Goal: Register for event/course

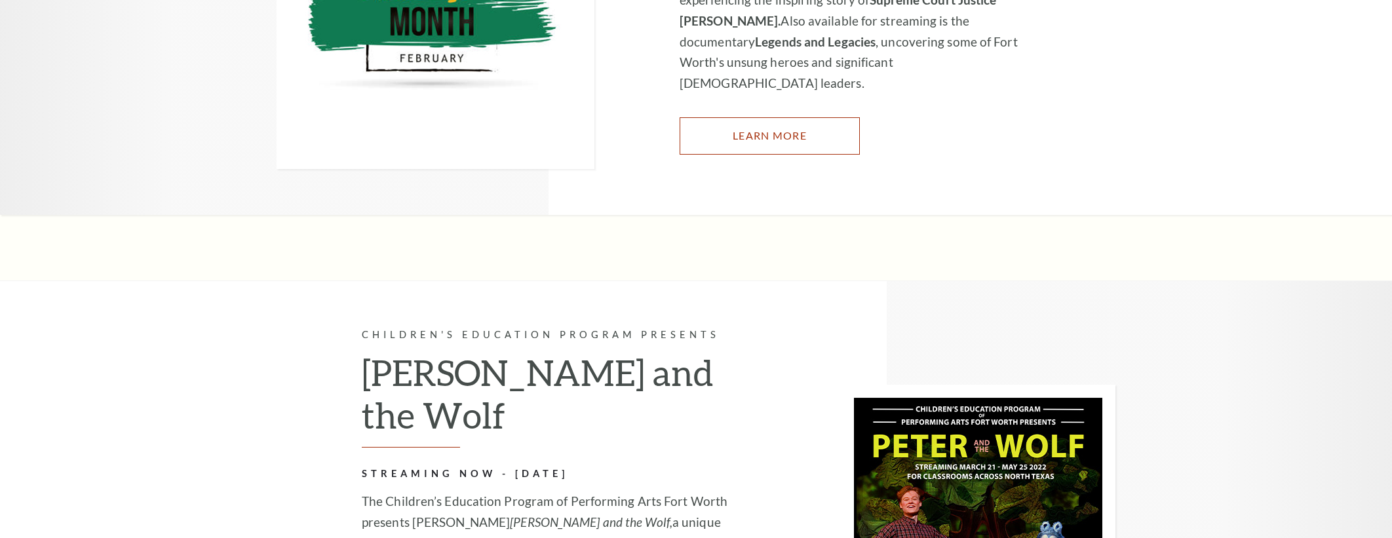
click at [787, 140] on link "Learn More" at bounding box center [769, 135] width 180 height 37
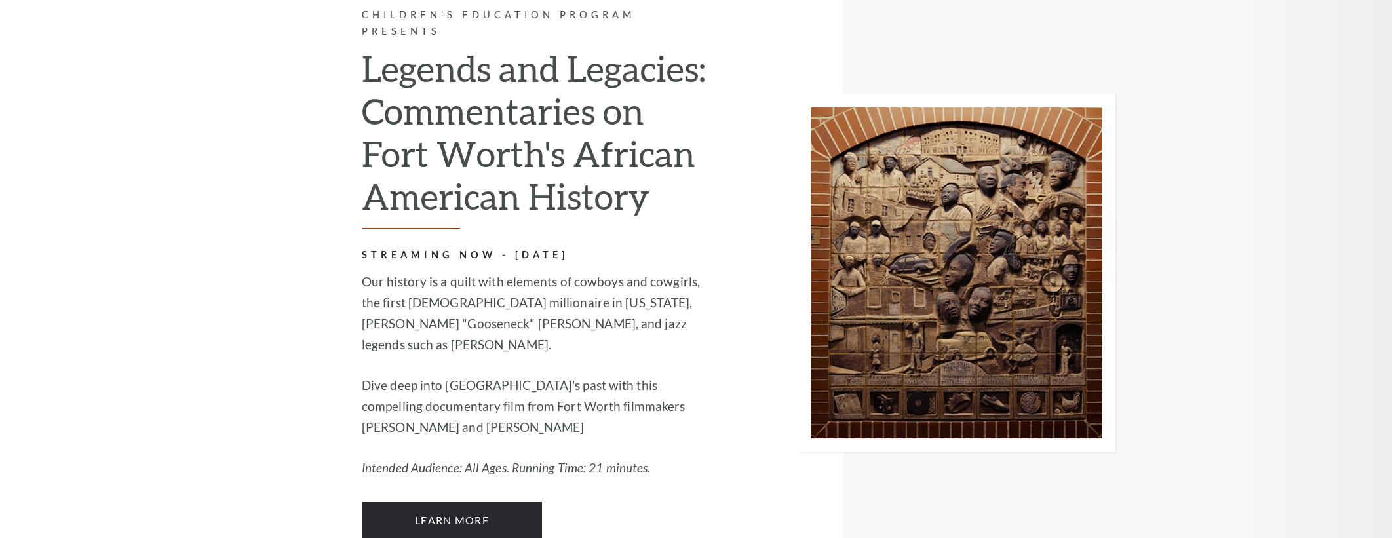
scroll to position [1526, 0]
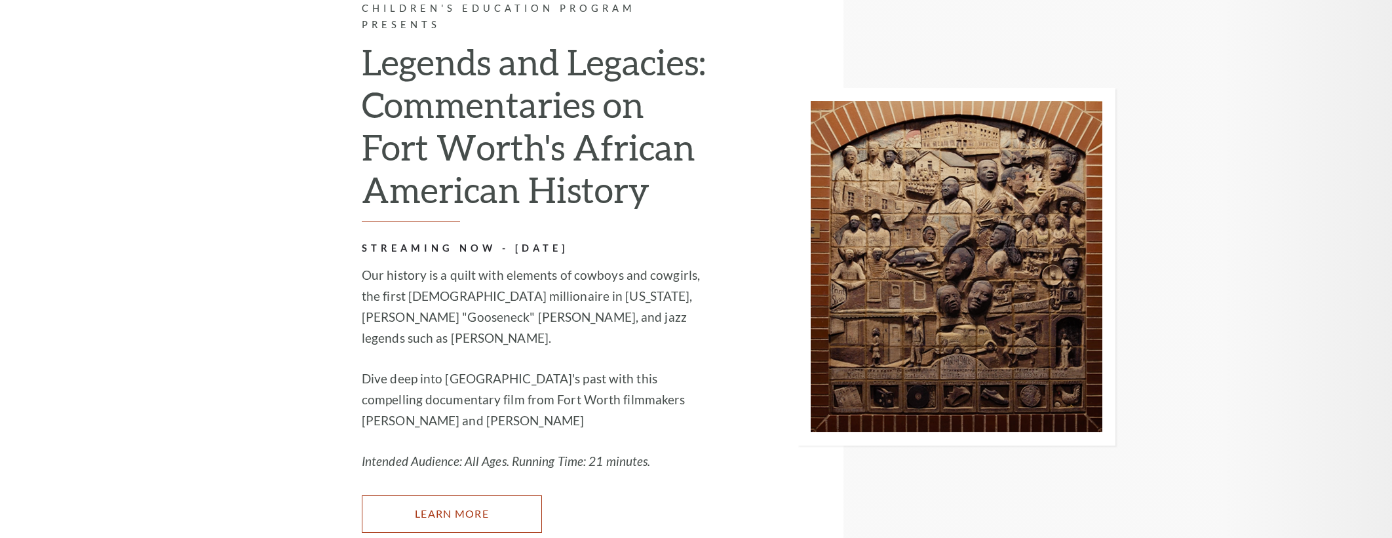
click at [408, 495] on link "Learn More" at bounding box center [452, 513] width 180 height 37
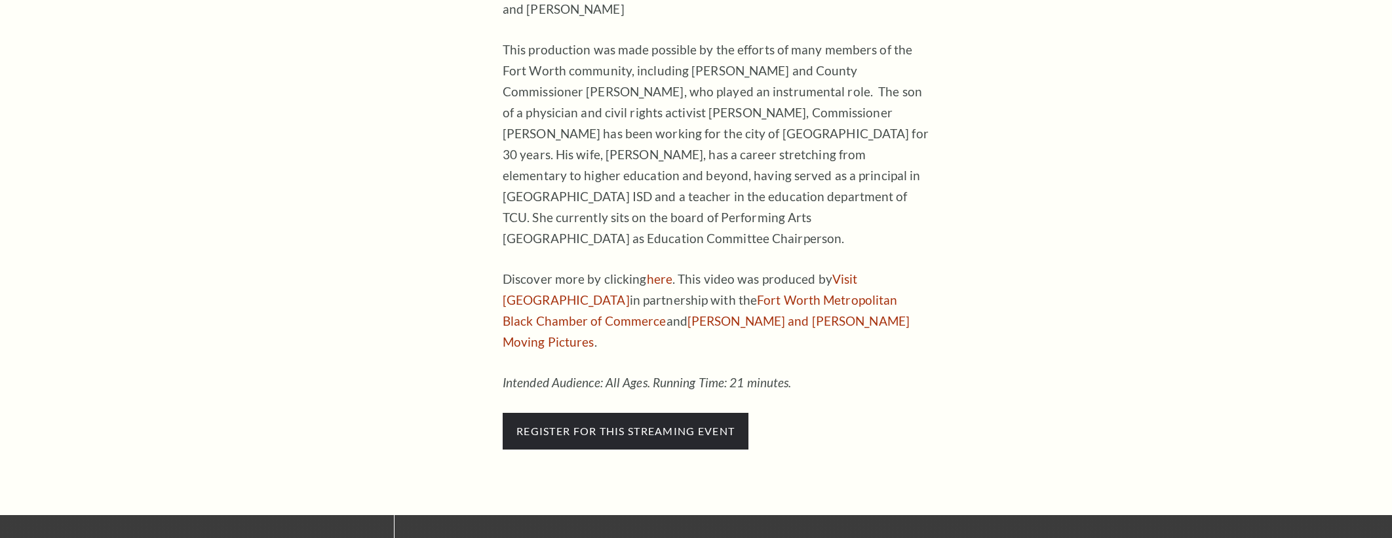
scroll to position [807, 0]
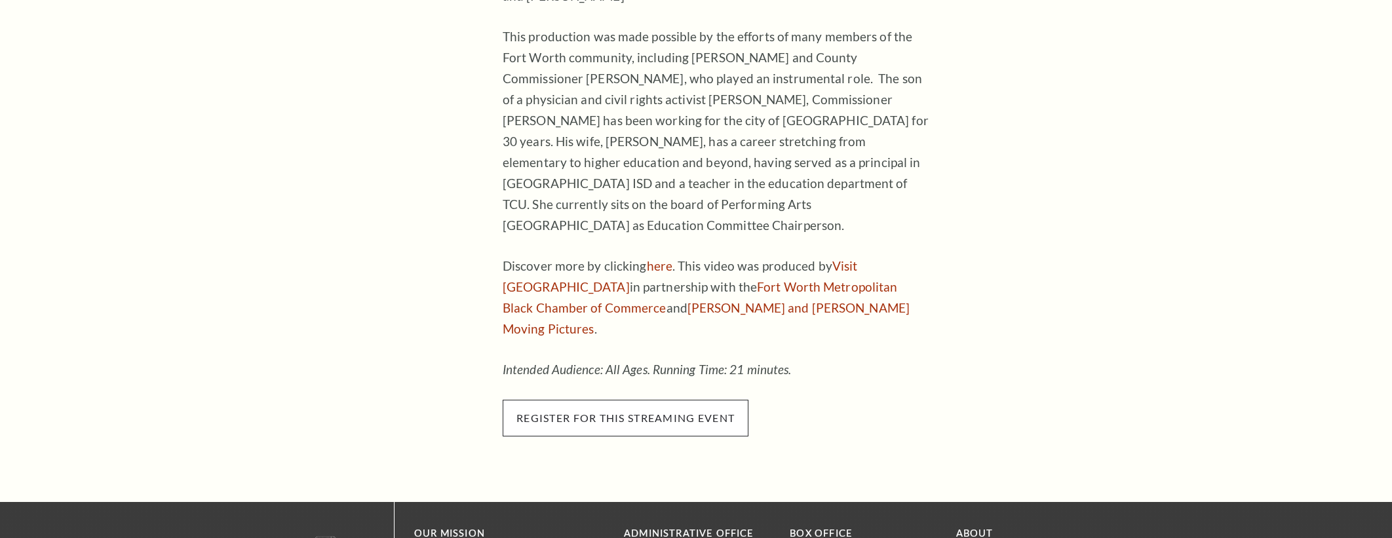
click at [605, 400] on span "register for this streaming event" at bounding box center [626, 418] width 246 height 37
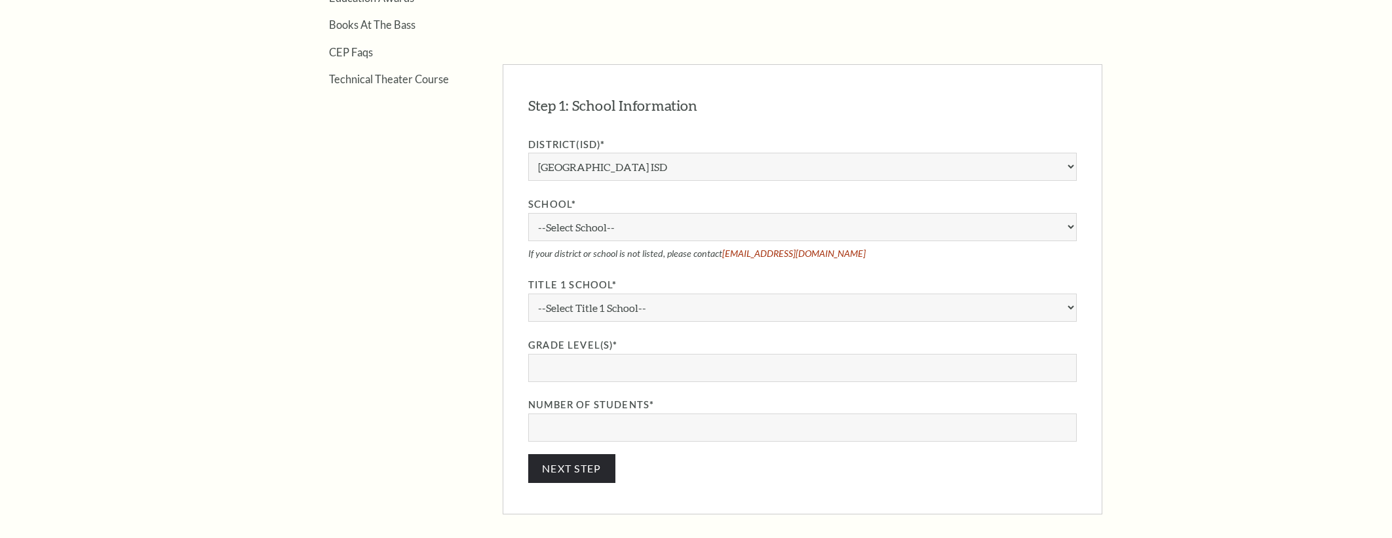
scroll to position [686, 0]
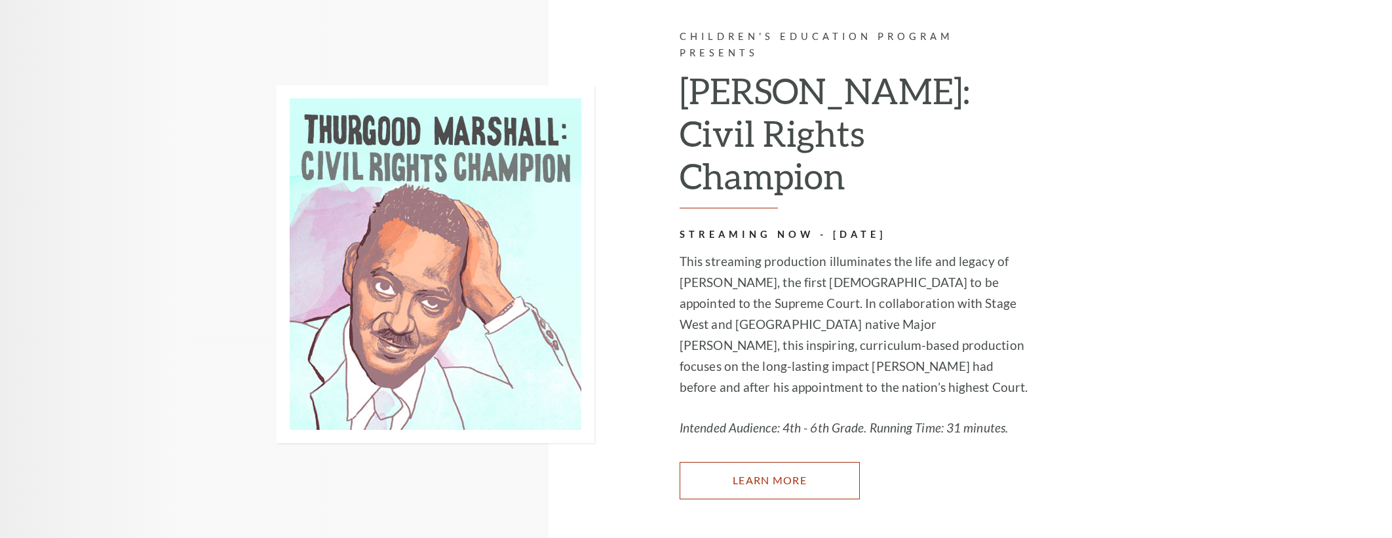
click at [750, 463] on link "Learn More" at bounding box center [769, 480] width 180 height 37
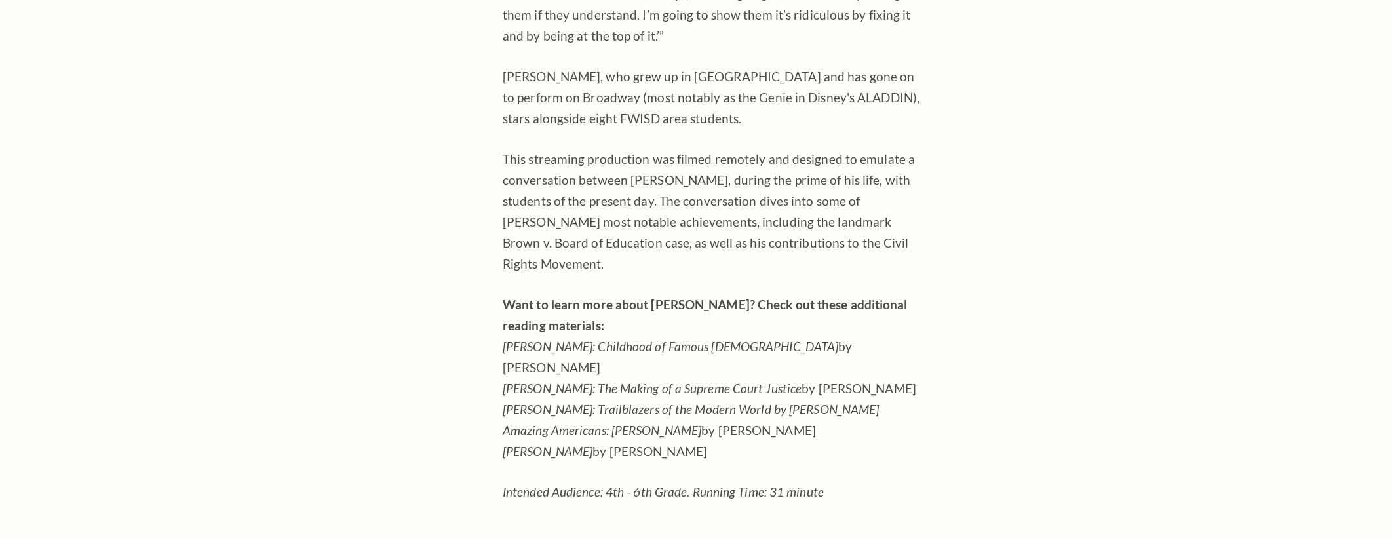
scroll to position [806, 0]
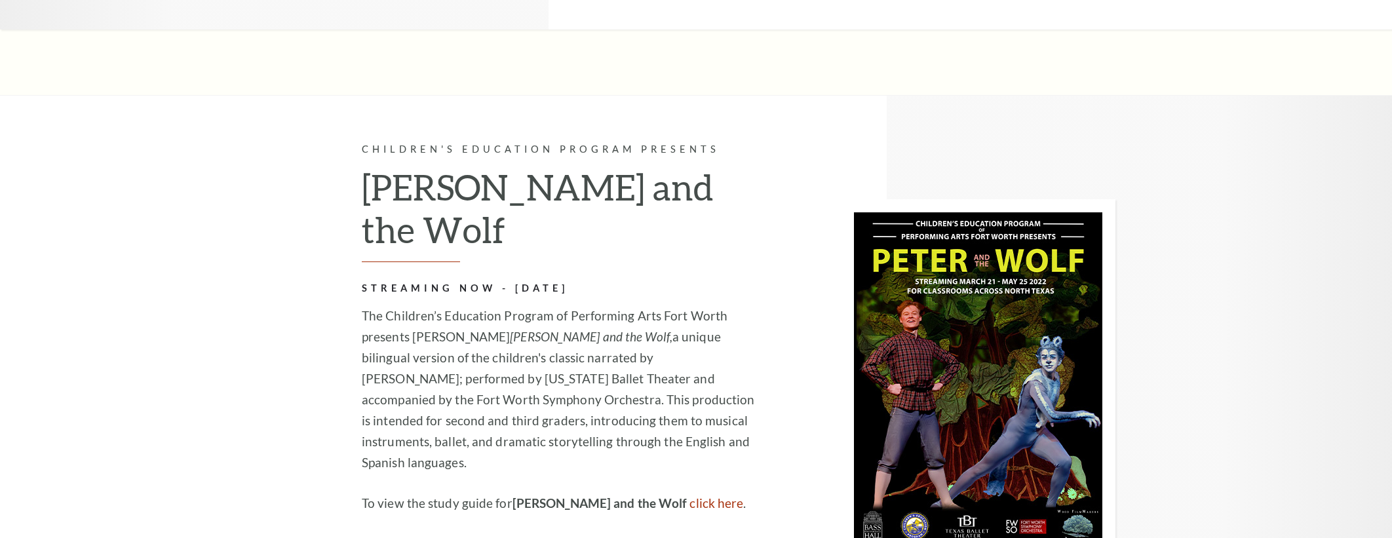
scroll to position [1477, 0]
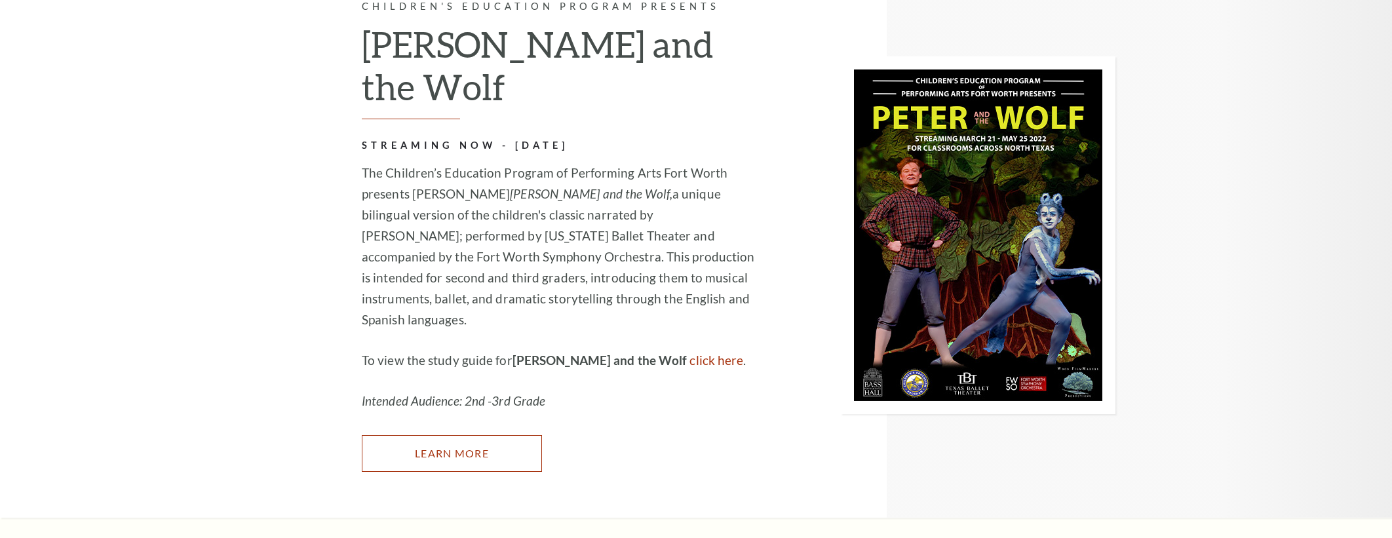
click at [434, 435] on link "Learn More" at bounding box center [452, 453] width 180 height 37
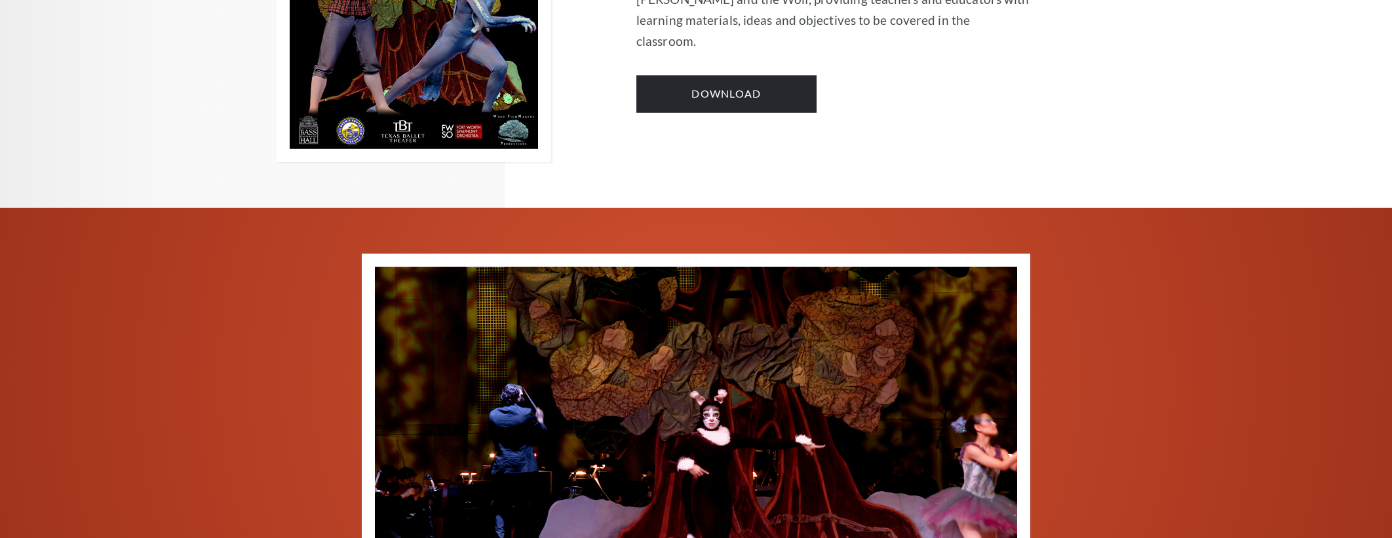
scroll to position [1120, 0]
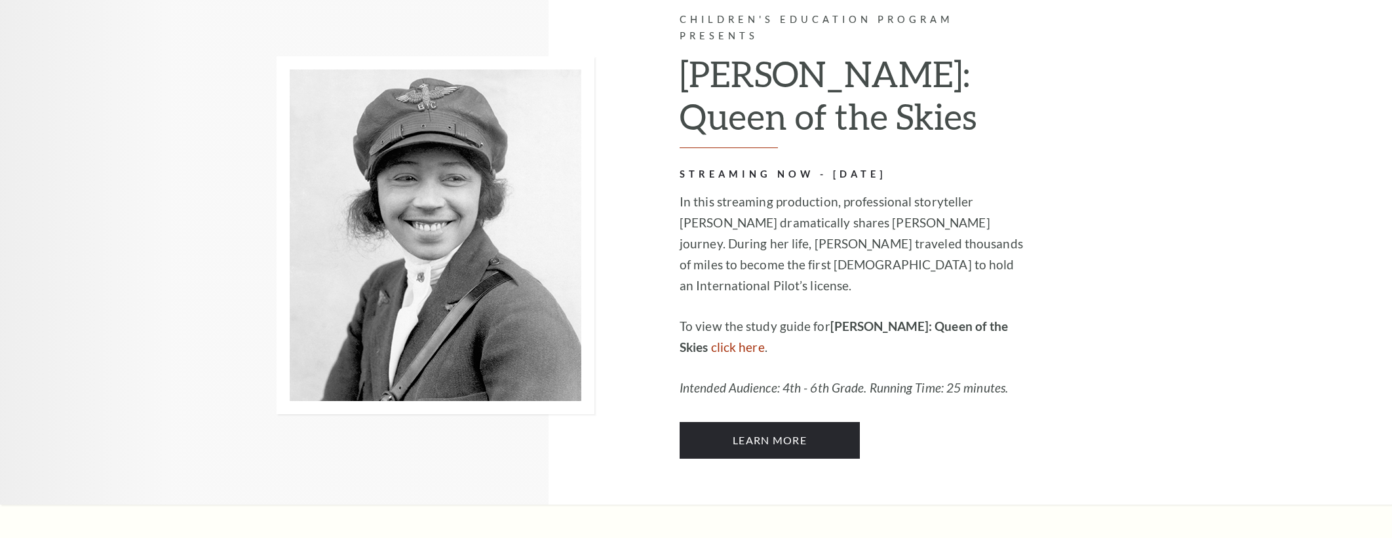
scroll to position [2140, 0]
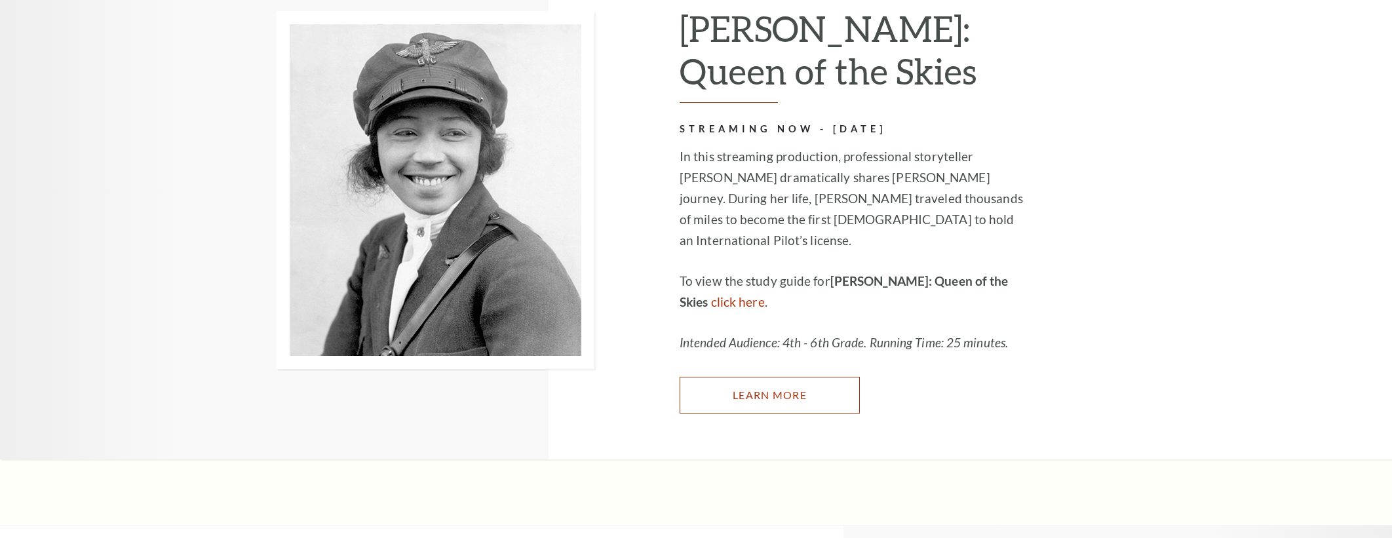
click at [797, 377] on link "Learn More" at bounding box center [769, 395] width 180 height 37
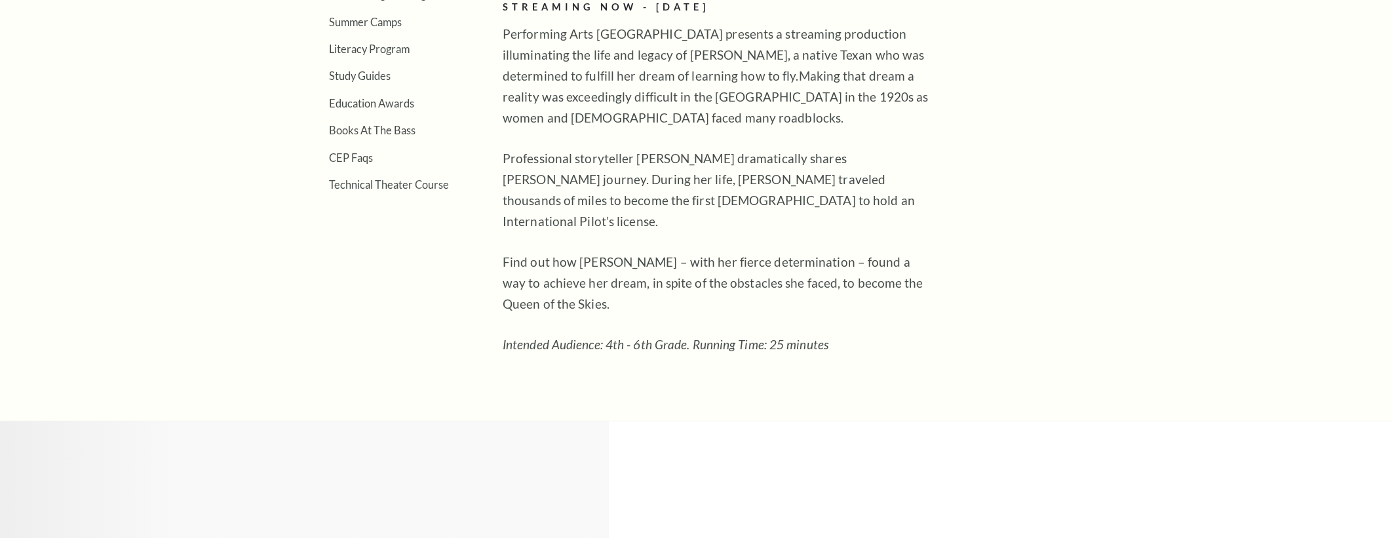
scroll to position [763, 0]
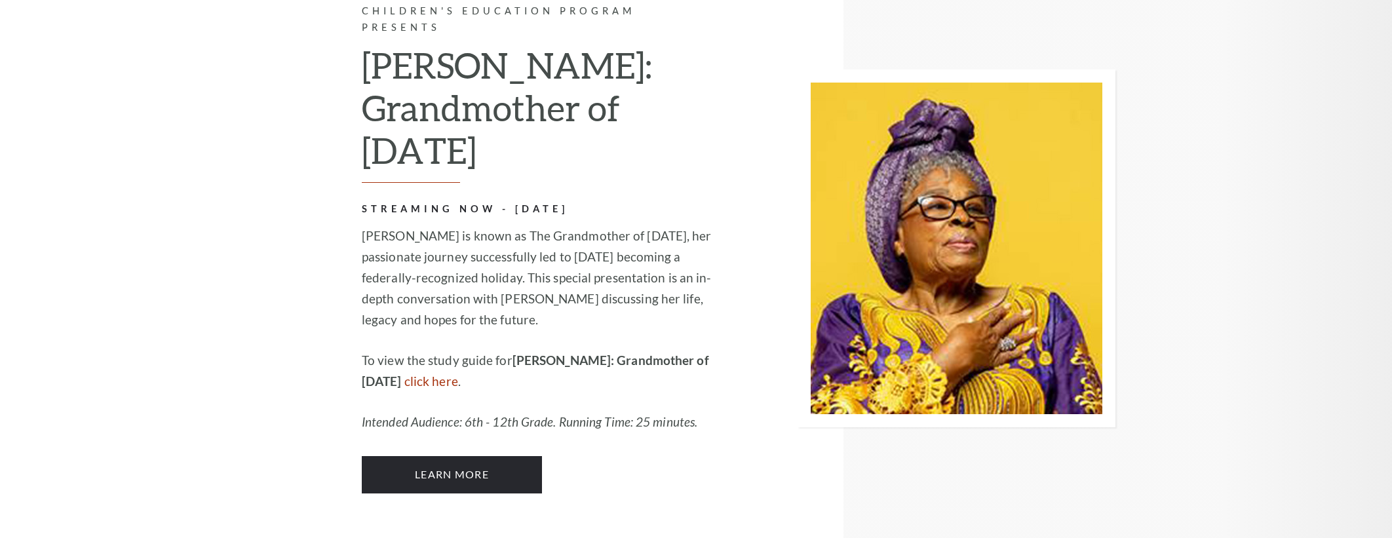
scroll to position [2740, 0]
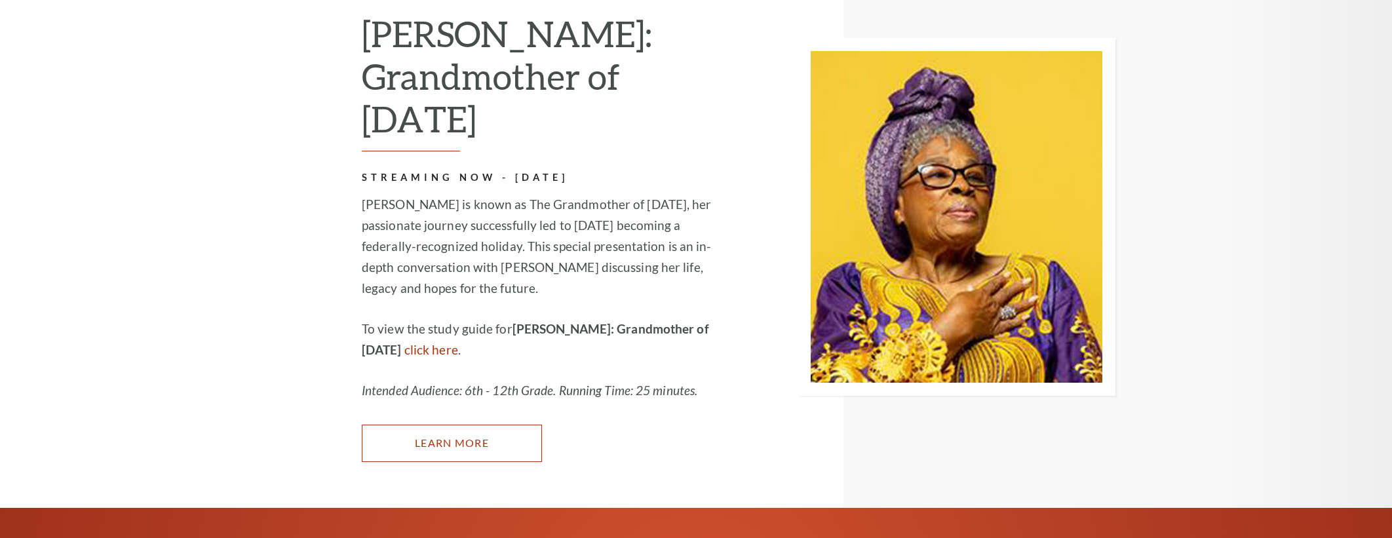
drag, startPoint x: 471, startPoint y: 351, endPoint x: 465, endPoint y: 347, distance: 6.7
click at [471, 425] on link "Learn More" at bounding box center [452, 443] width 180 height 37
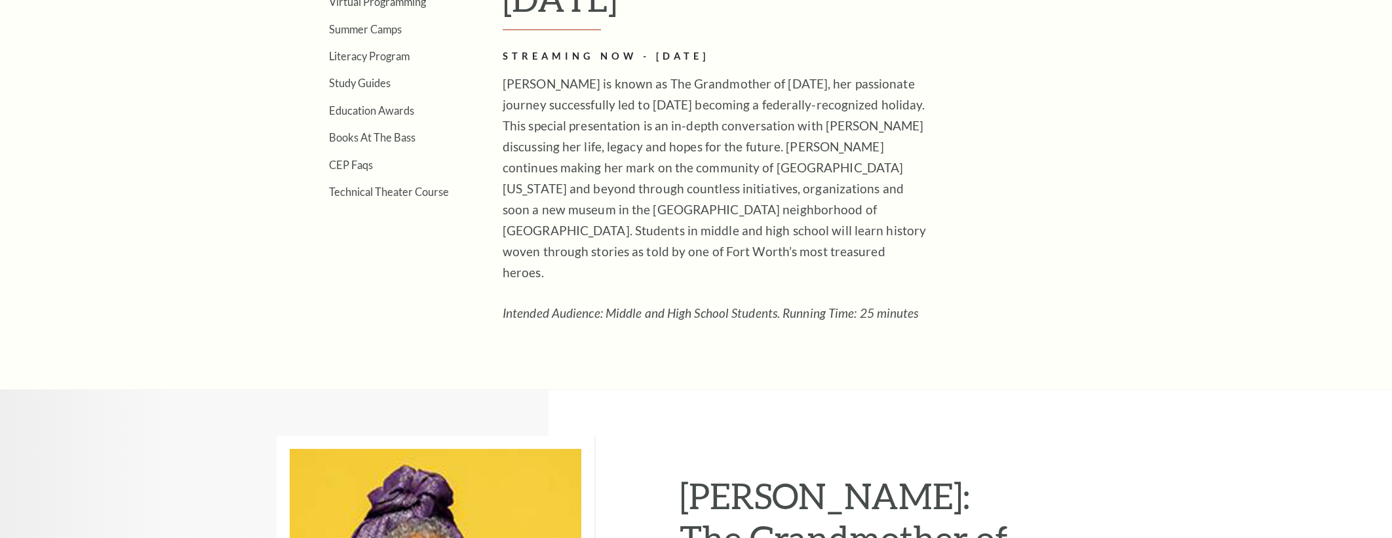
scroll to position [732, 0]
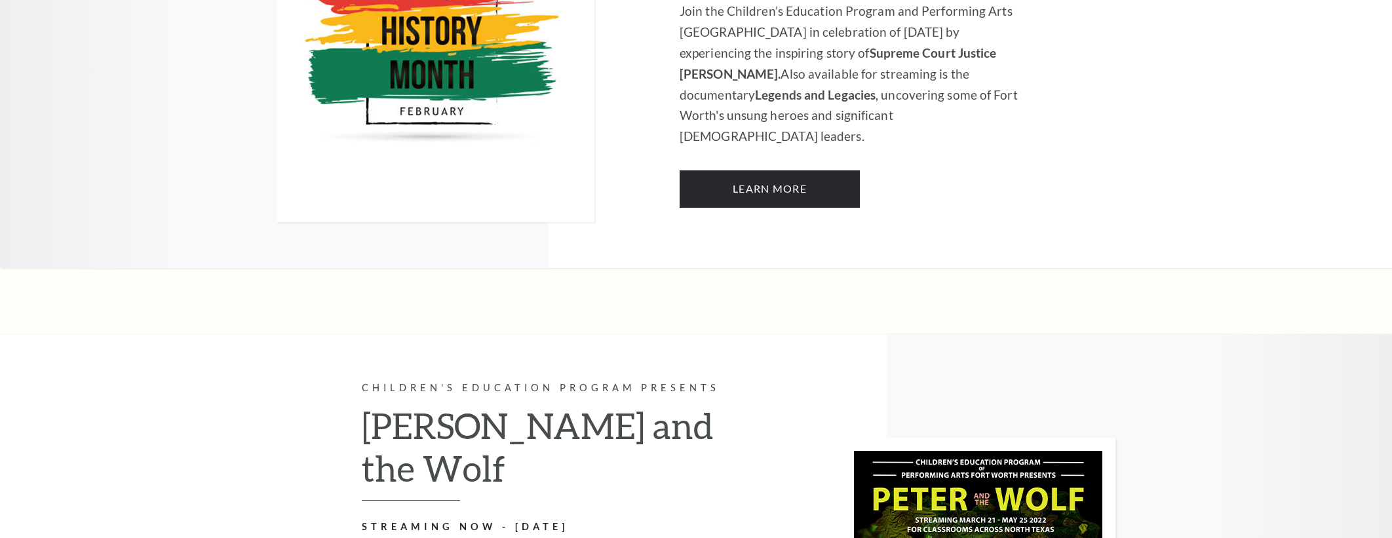
scroll to position [1008, 0]
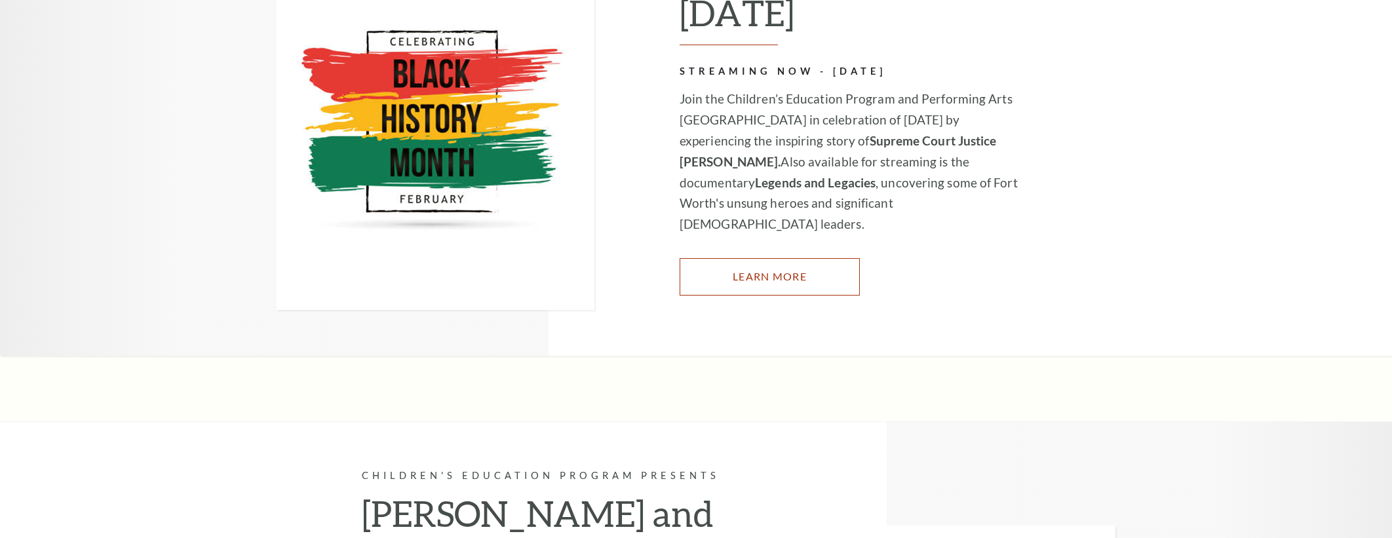
click at [735, 263] on link "Learn More" at bounding box center [769, 276] width 180 height 37
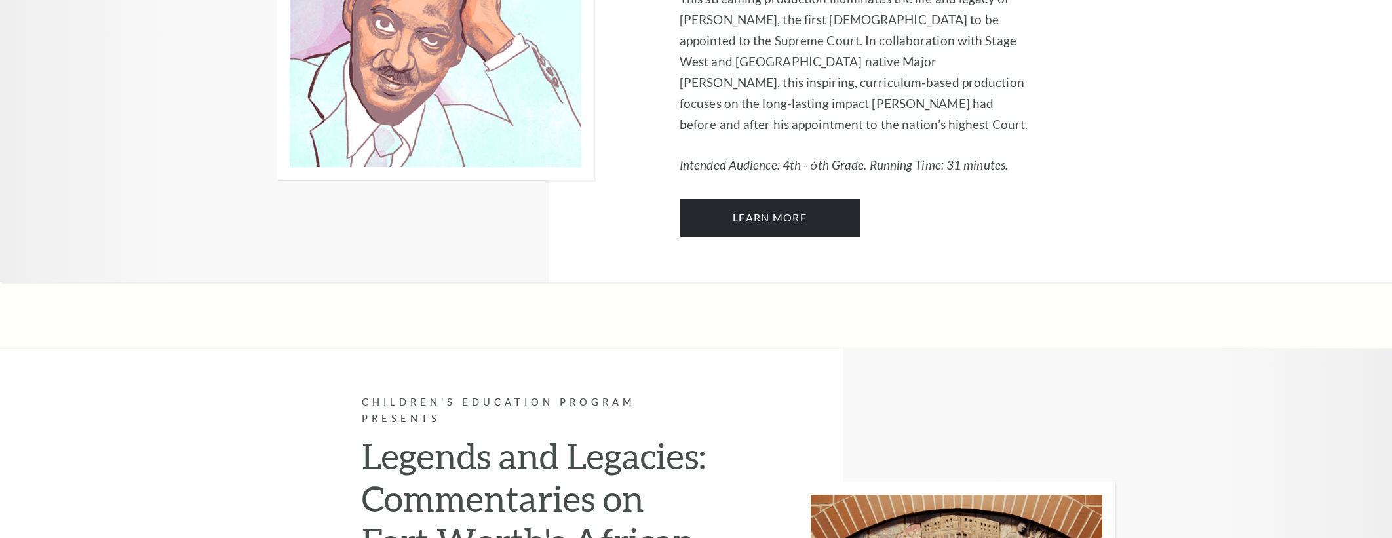
scroll to position [1157, 0]
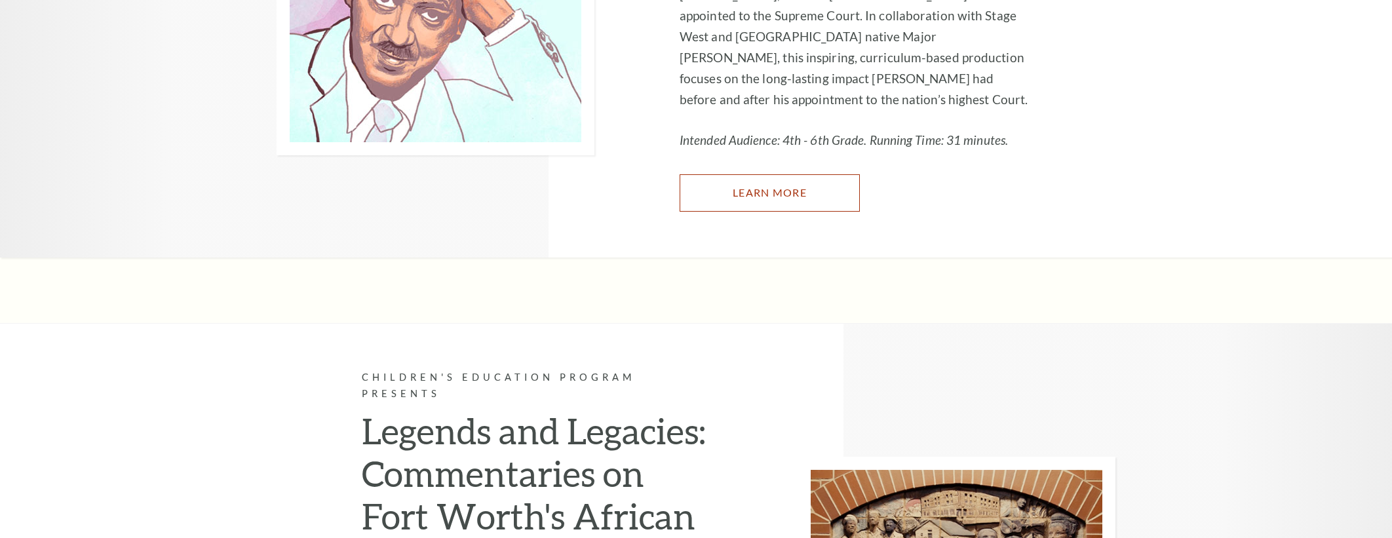
click at [769, 190] on link "Learn More" at bounding box center [769, 192] width 180 height 37
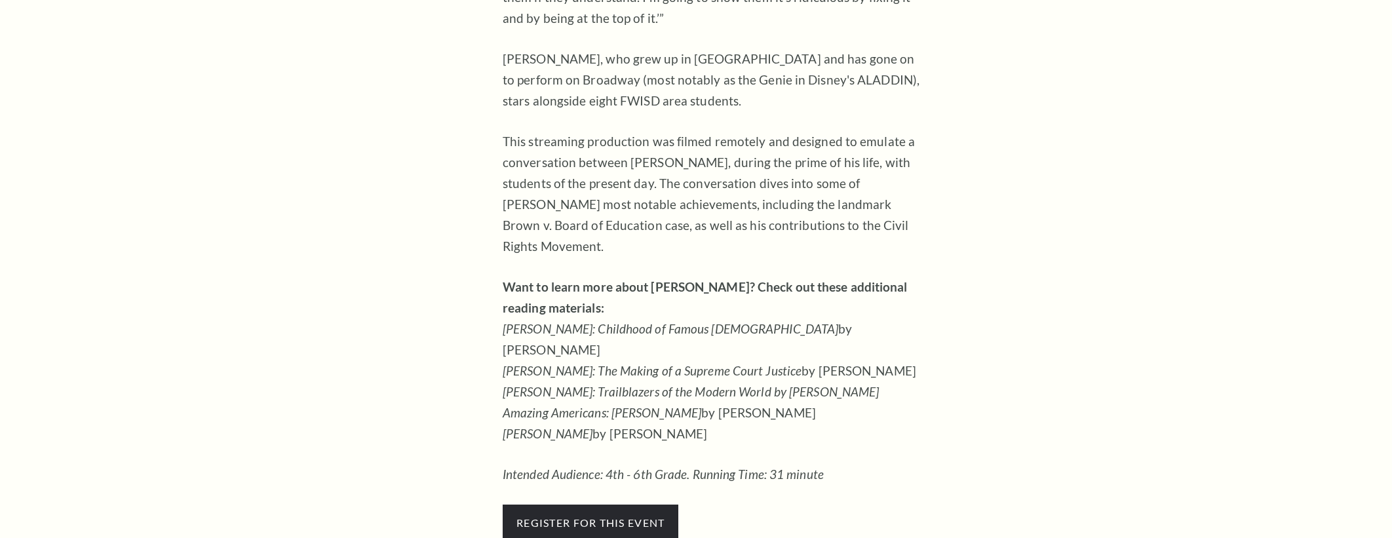
scroll to position [1080, 0]
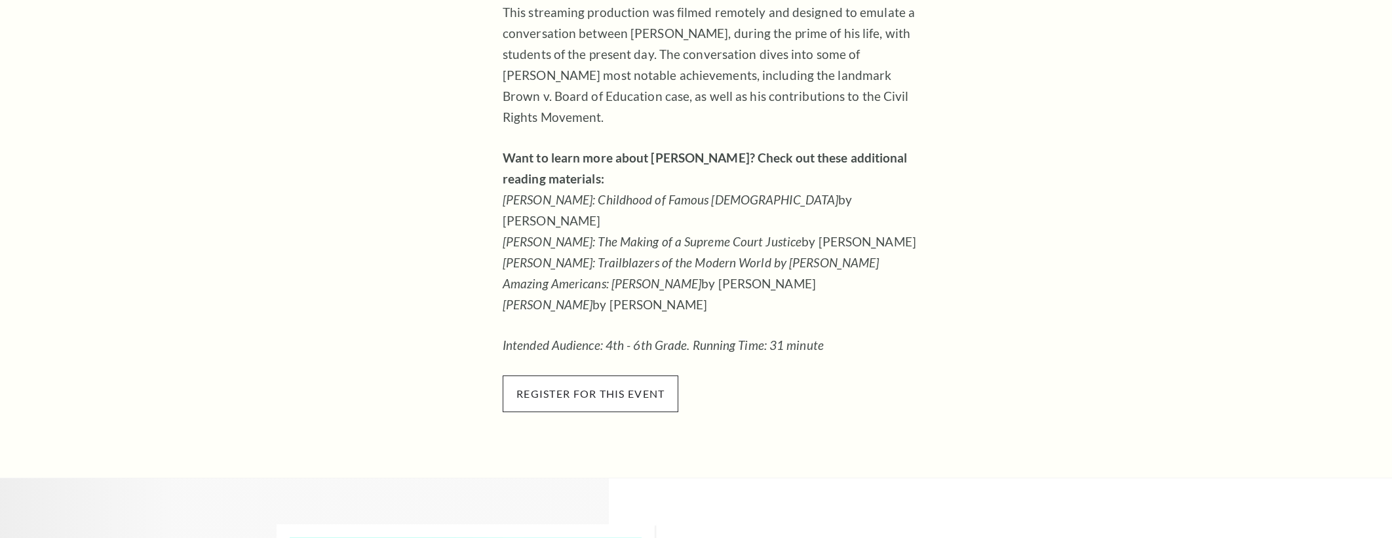
click at [601, 375] on span "register for this event" at bounding box center [591, 393] width 176 height 37
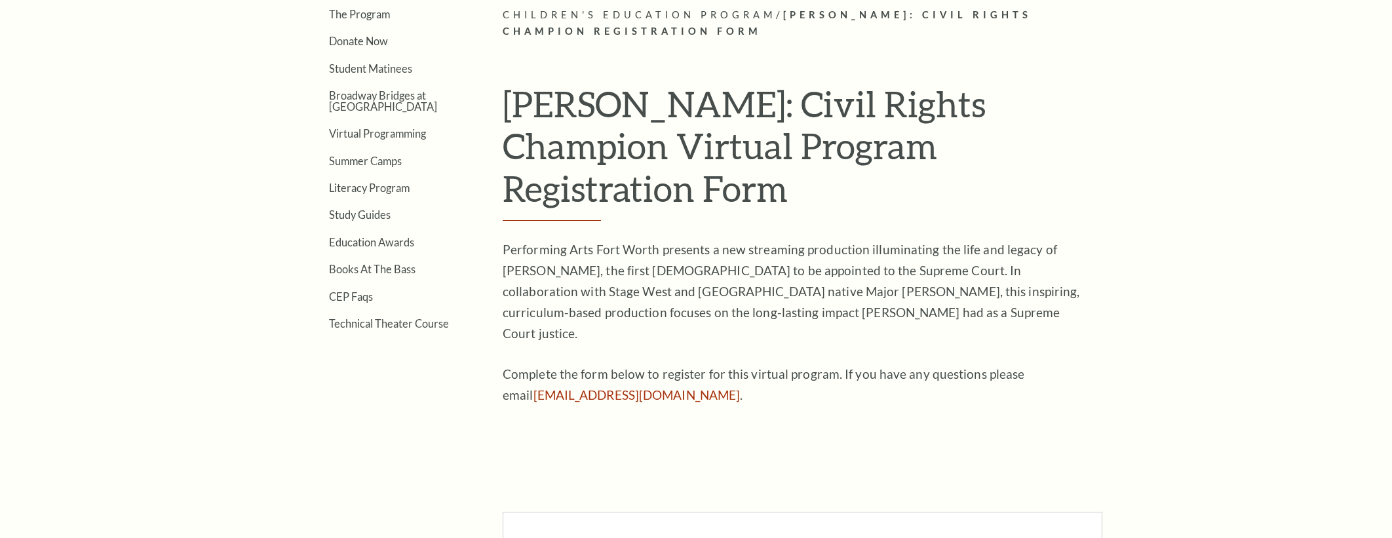
scroll to position [556, 0]
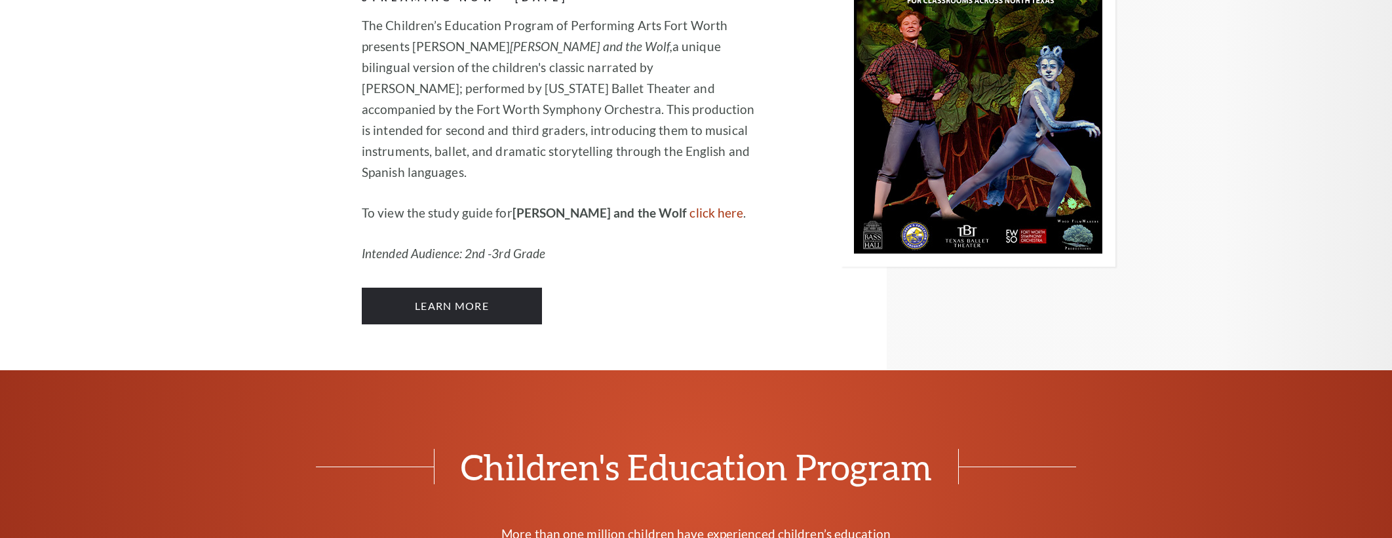
scroll to position [1687, 0]
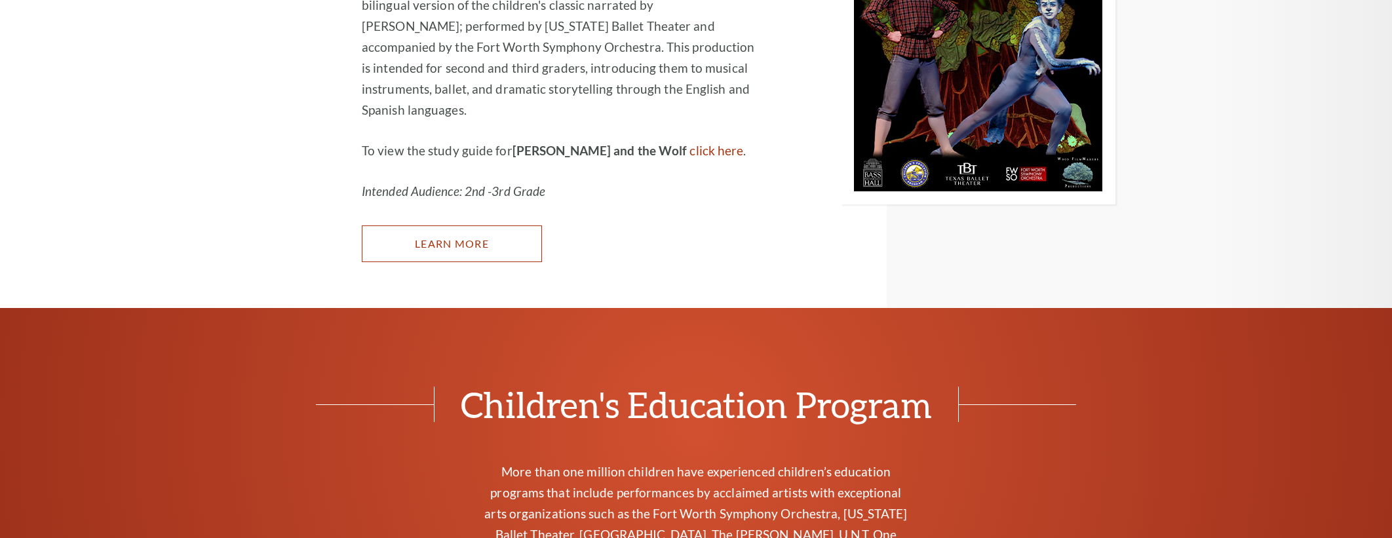
click at [477, 225] on link "Learn More" at bounding box center [452, 243] width 180 height 37
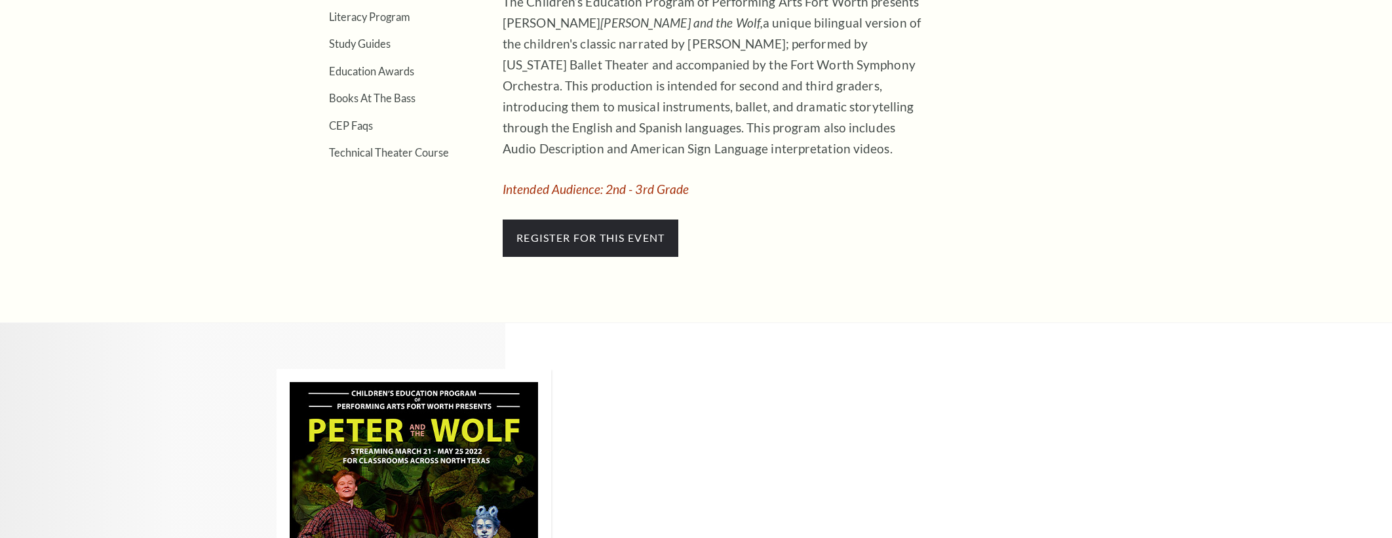
scroll to position [632, 0]
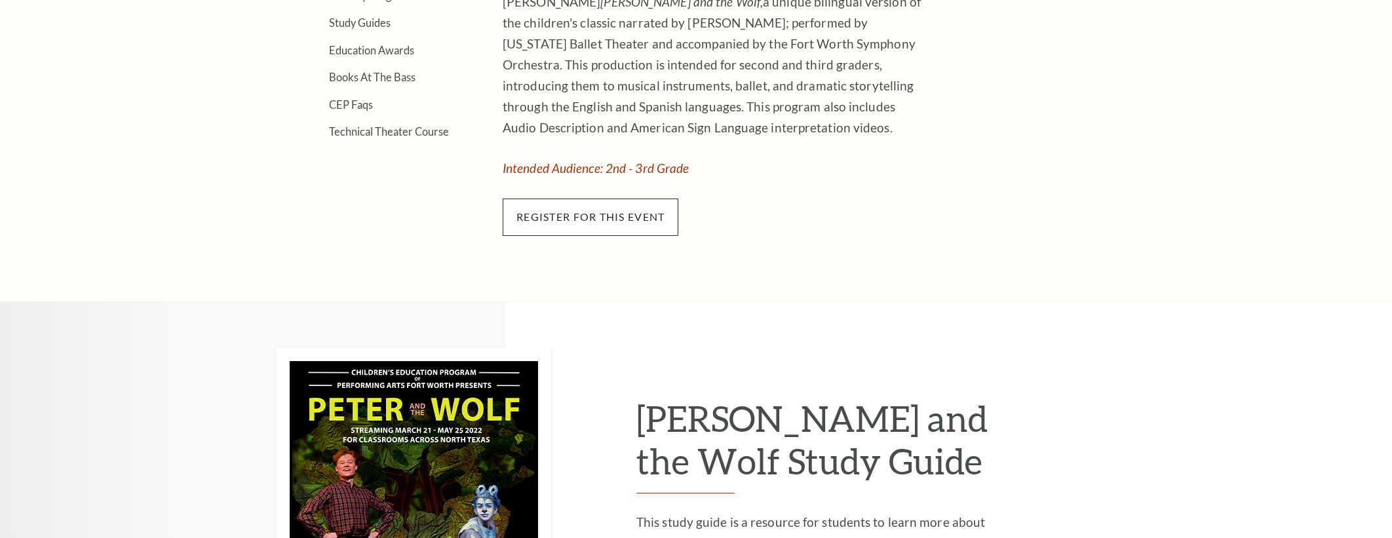
click at [573, 207] on span "Register for this event" at bounding box center [591, 217] width 176 height 37
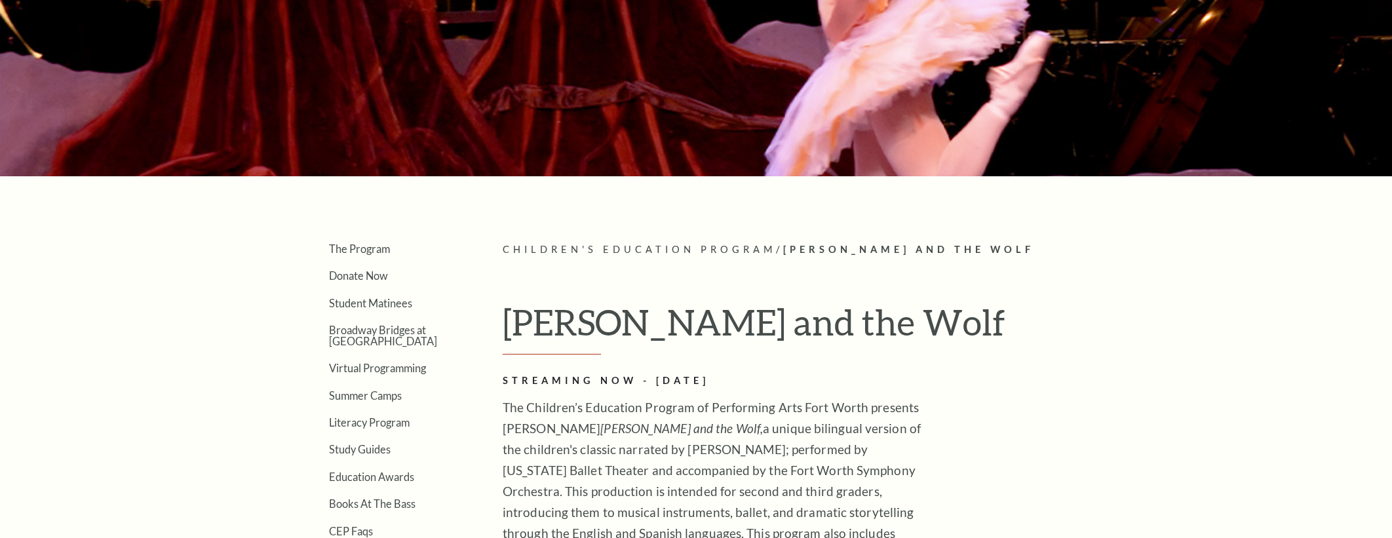
scroll to position [0, 0]
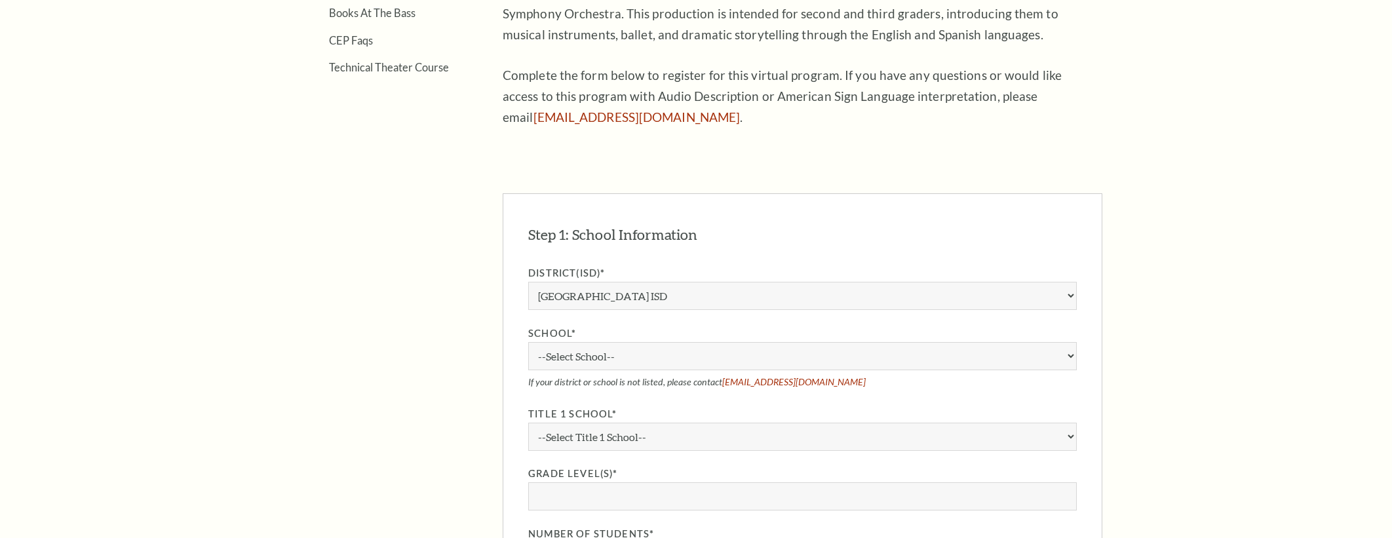
scroll to position [701, 0]
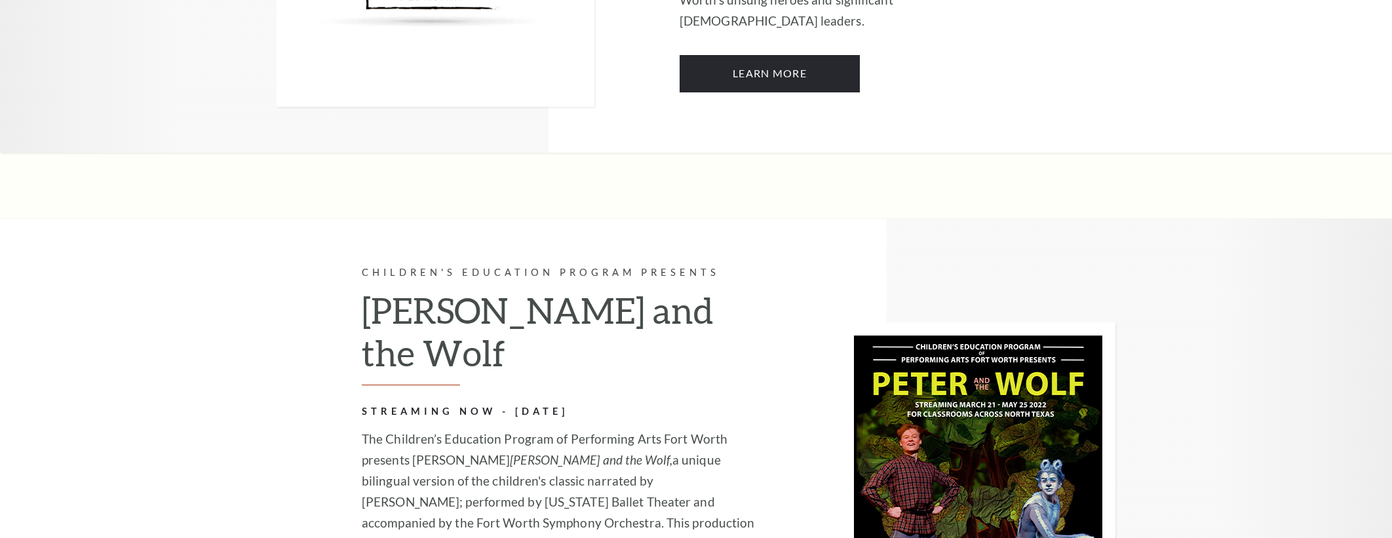
scroll to position [976, 0]
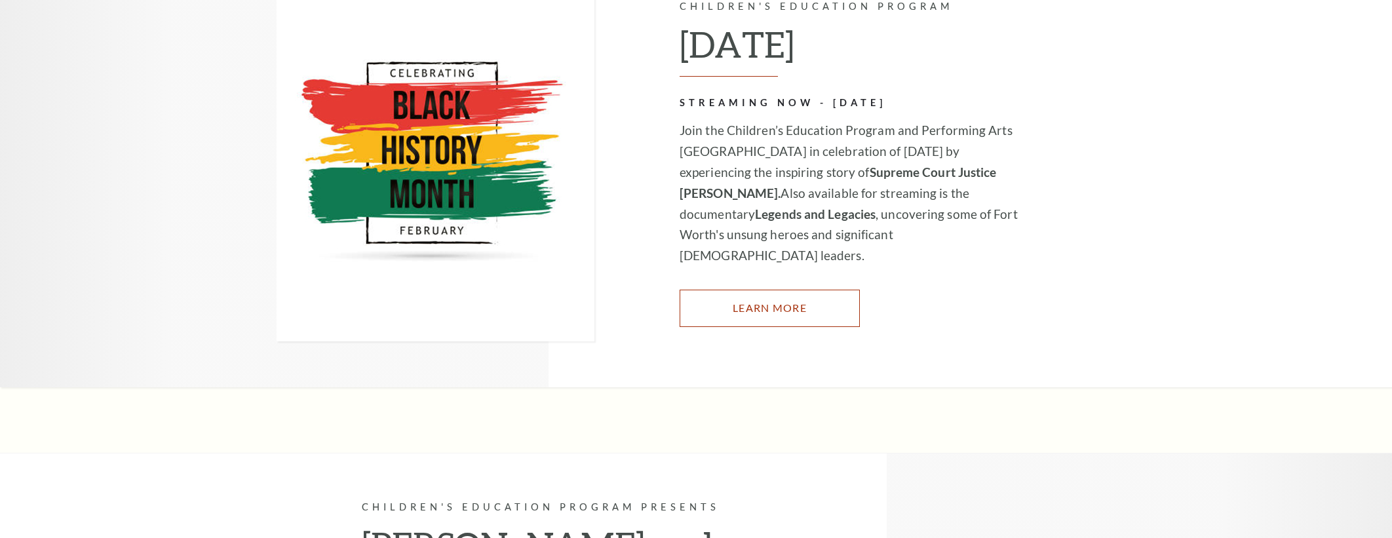
drag, startPoint x: 778, startPoint y: 307, endPoint x: 773, endPoint y: 300, distance: 8.4
click at [778, 307] on link "Learn More" at bounding box center [769, 308] width 180 height 37
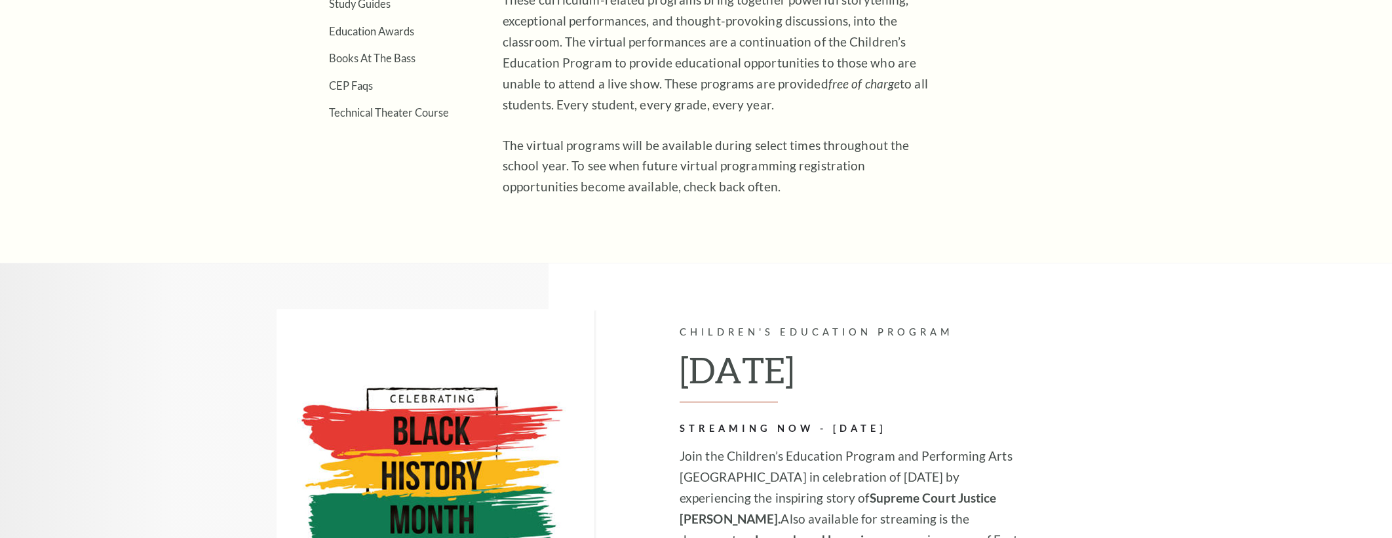
scroll to position [548, 0]
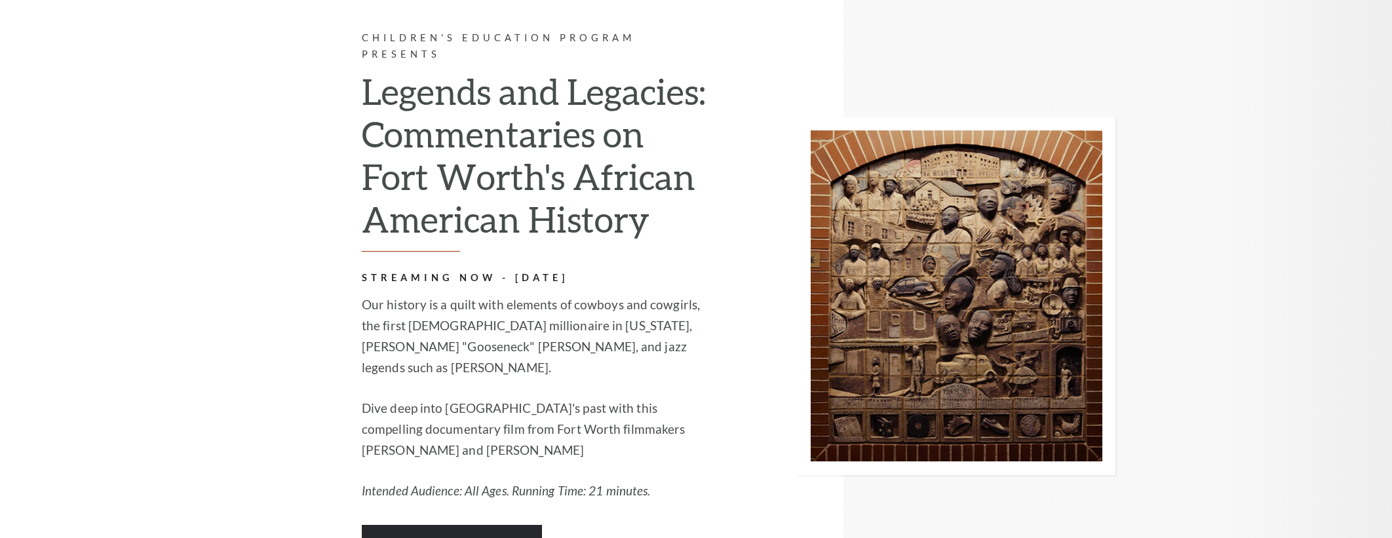
scroll to position [1597, 0]
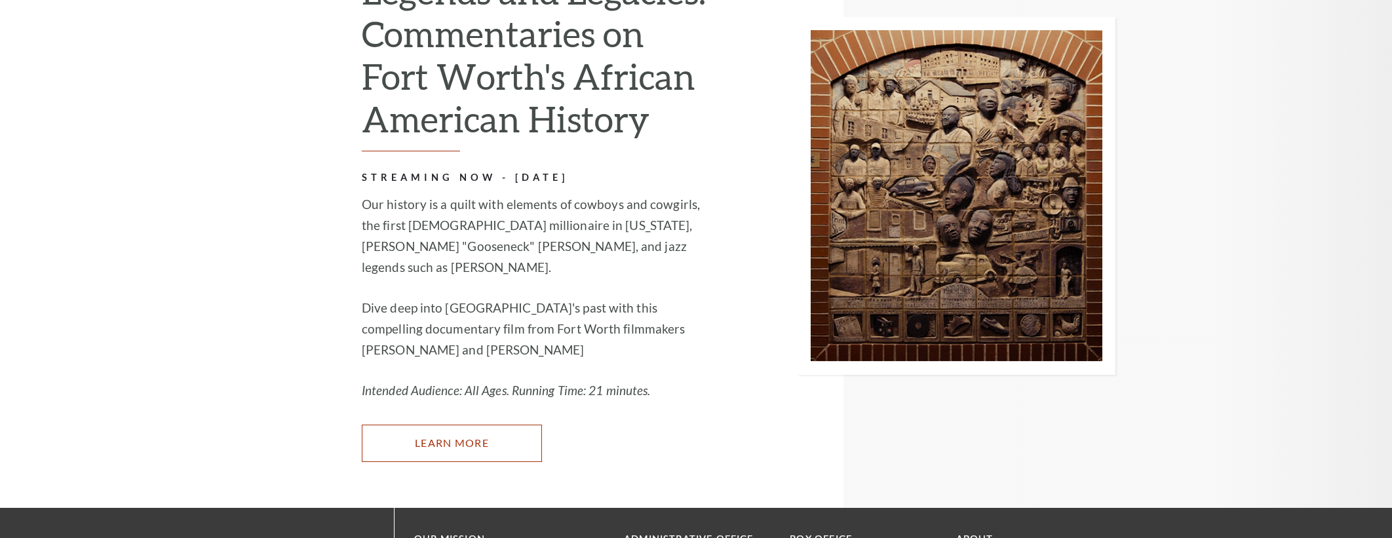
click at [436, 425] on link "Learn More" at bounding box center [452, 443] width 180 height 37
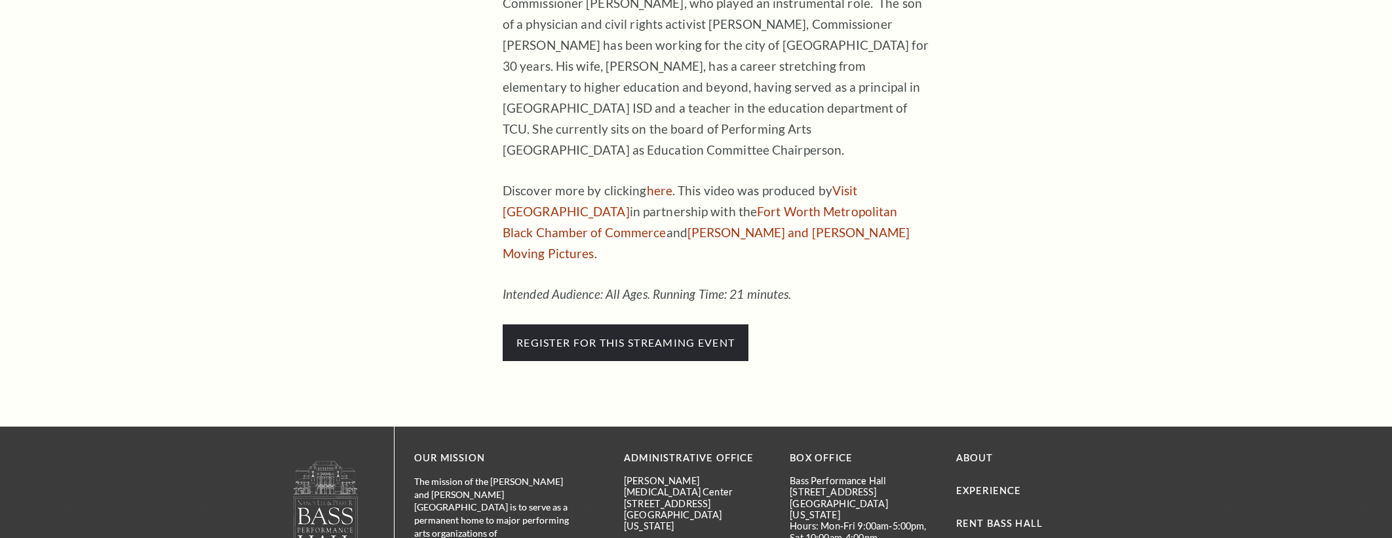
scroll to position [953, 0]
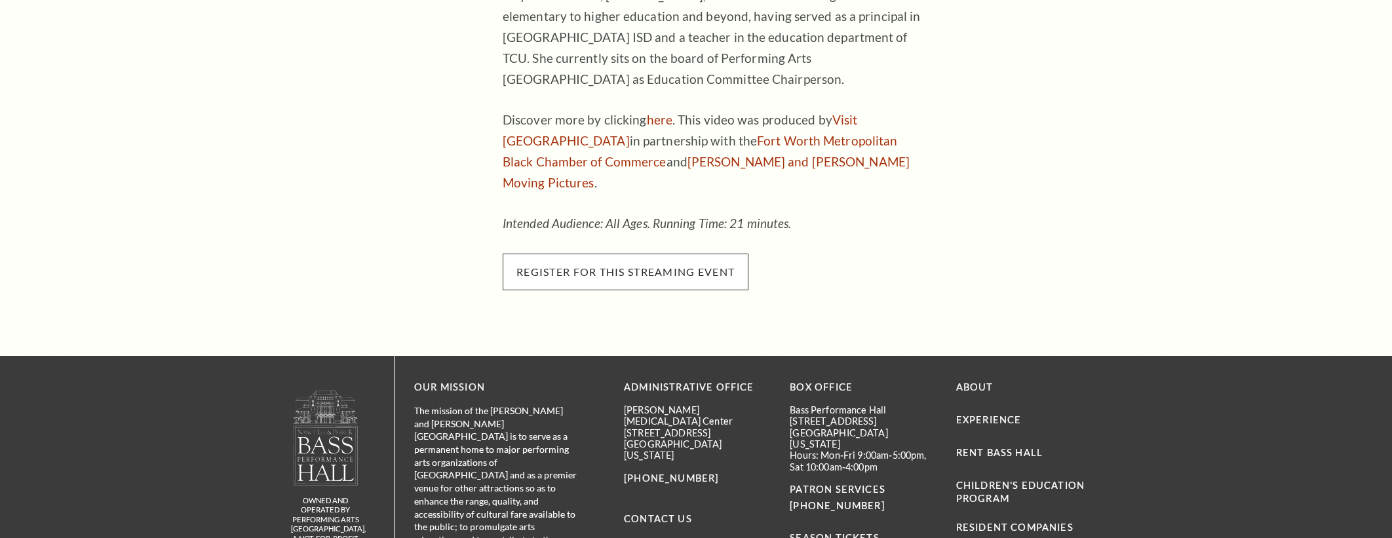
click at [621, 254] on span "register for this streaming event" at bounding box center [626, 272] width 246 height 37
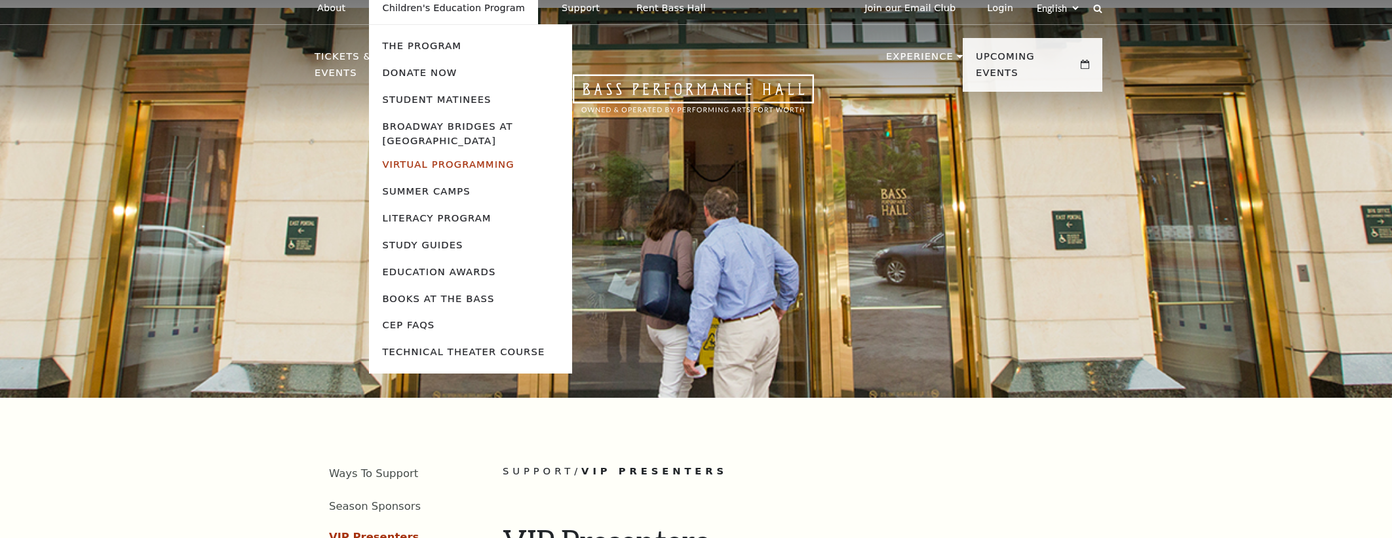
click at [429, 166] on link "Virtual Programming" at bounding box center [448, 164] width 132 height 11
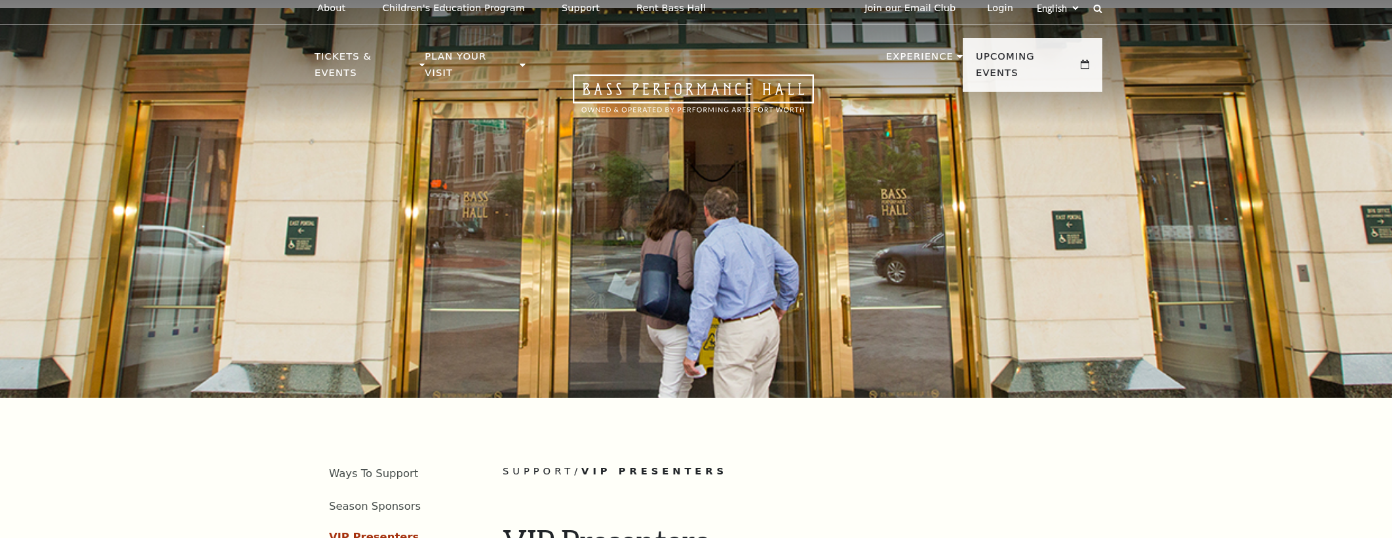
scroll to position [13, 0]
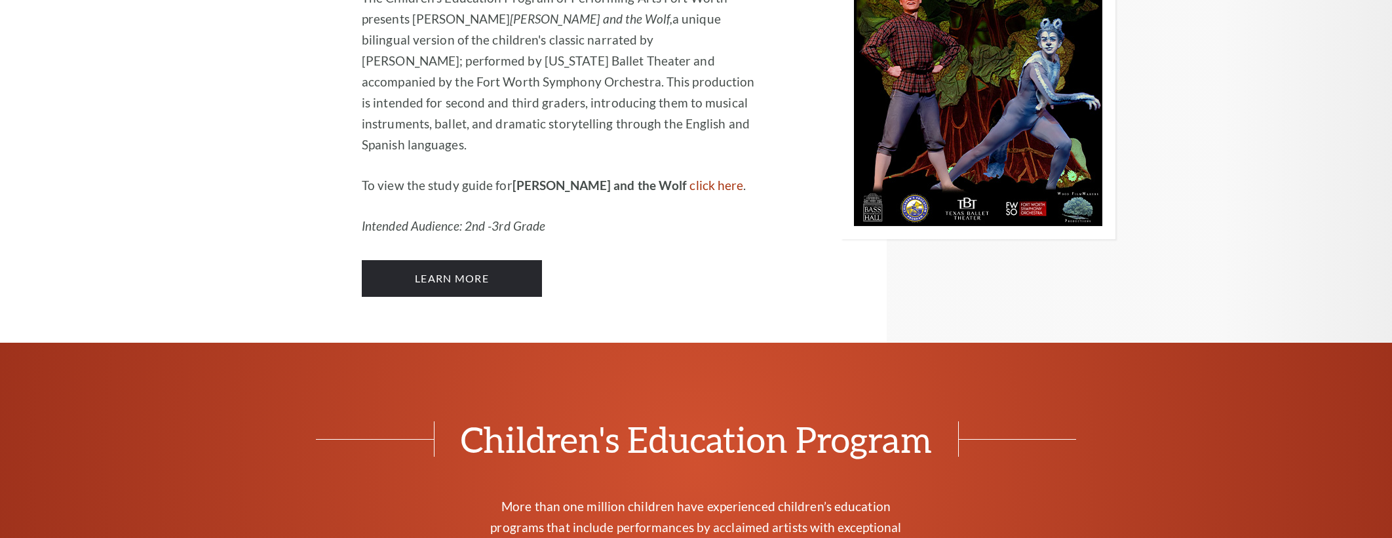
scroll to position [1660, 0]
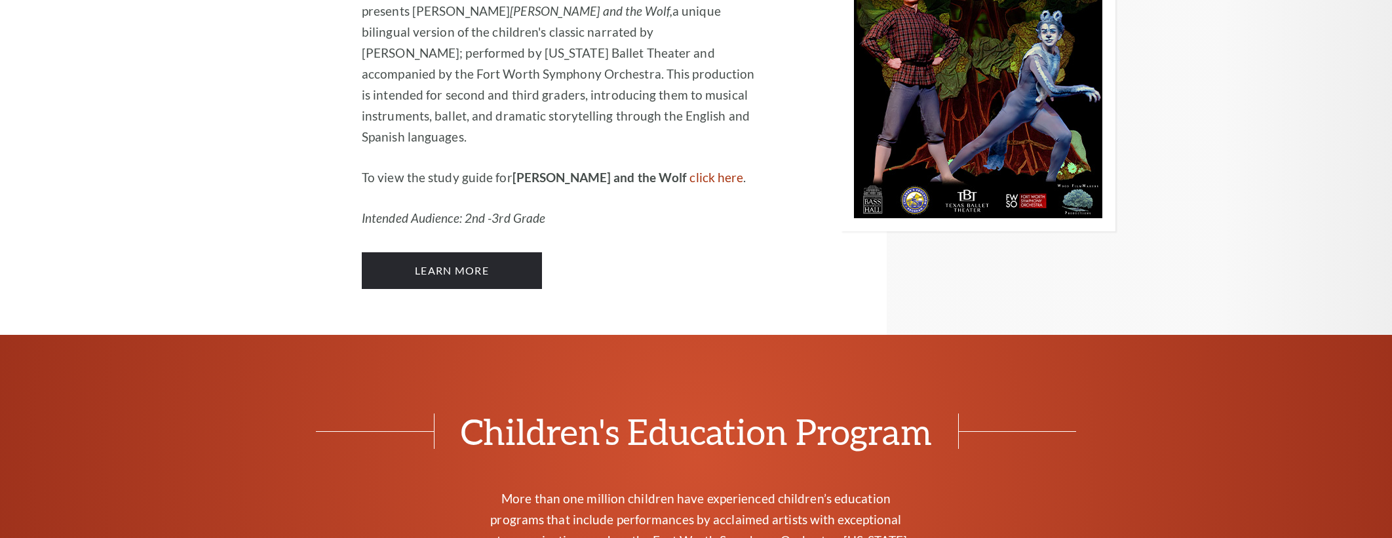
click at [465, 227] on div "Children's Education Program Presents Peter and the Wolf STREAMING NOW - MARCH …" at bounding box center [516, 52] width 479 height 565
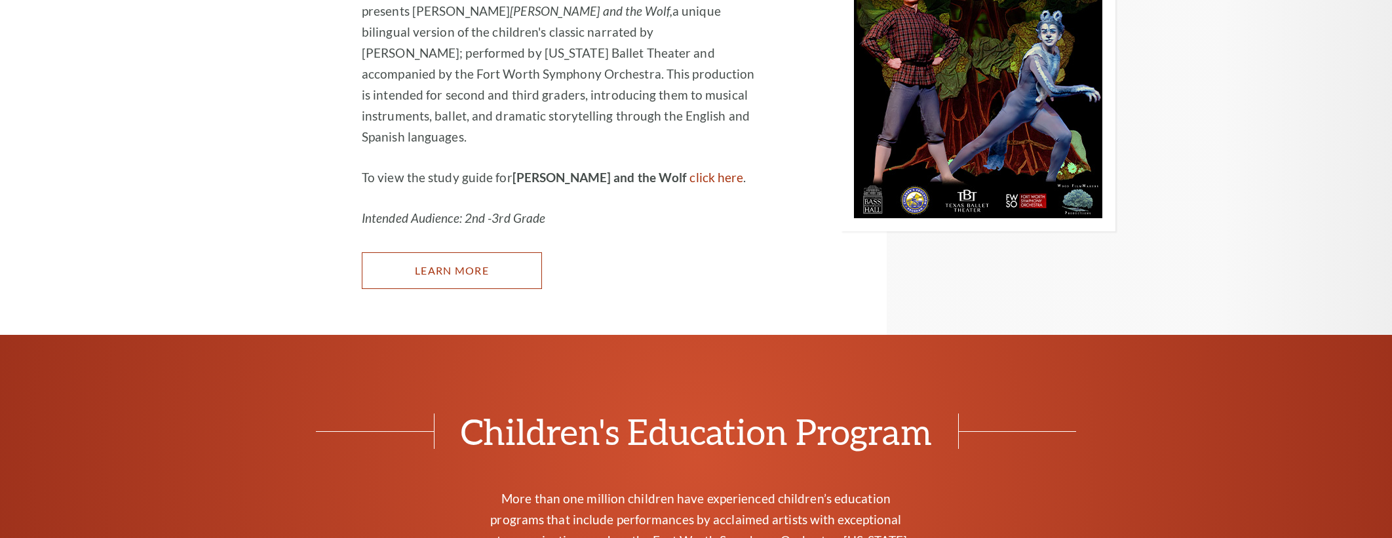
click at [468, 252] on link "Learn More" at bounding box center [452, 270] width 180 height 37
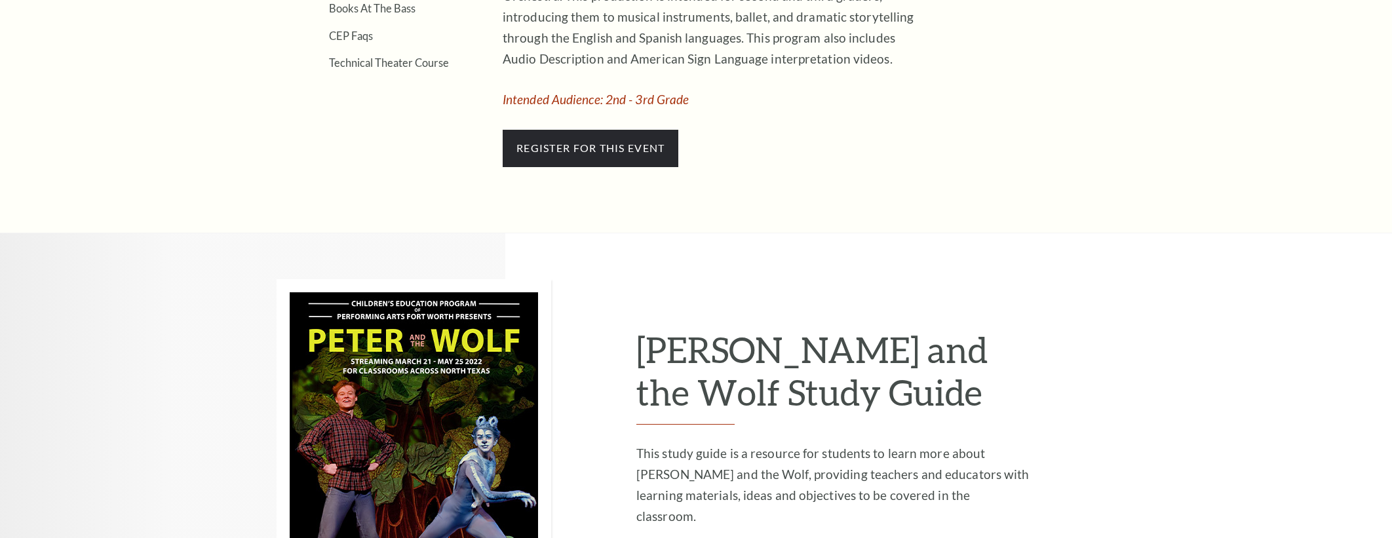
scroll to position [746, 0]
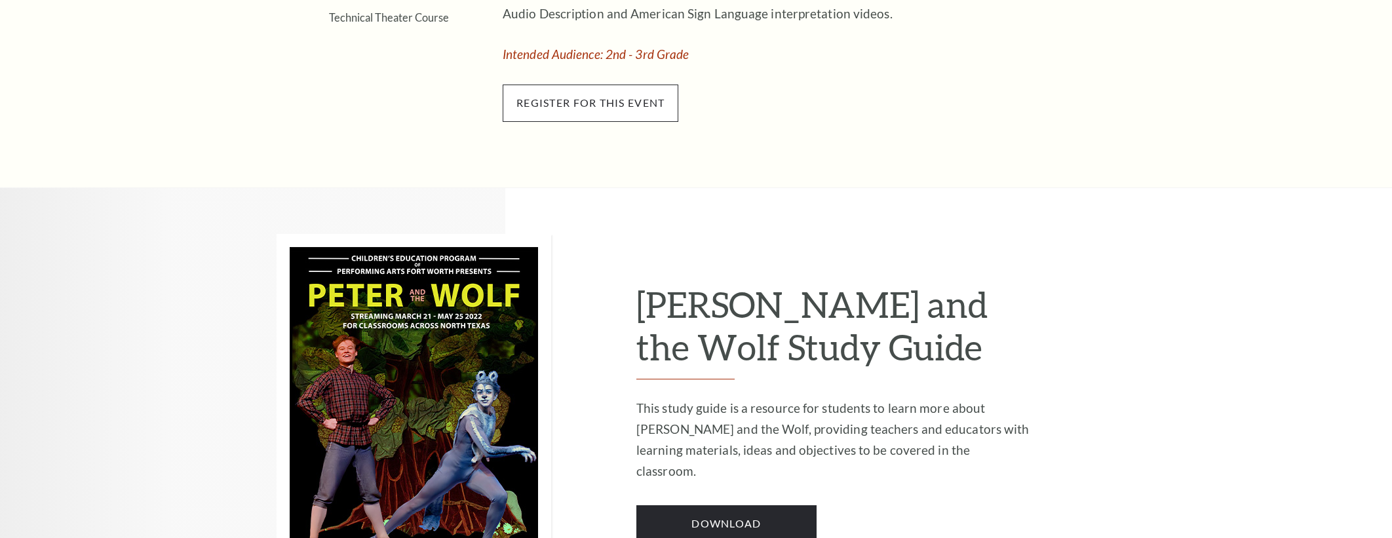
click at [586, 107] on span "Register for this event" at bounding box center [591, 103] width 176 height 37
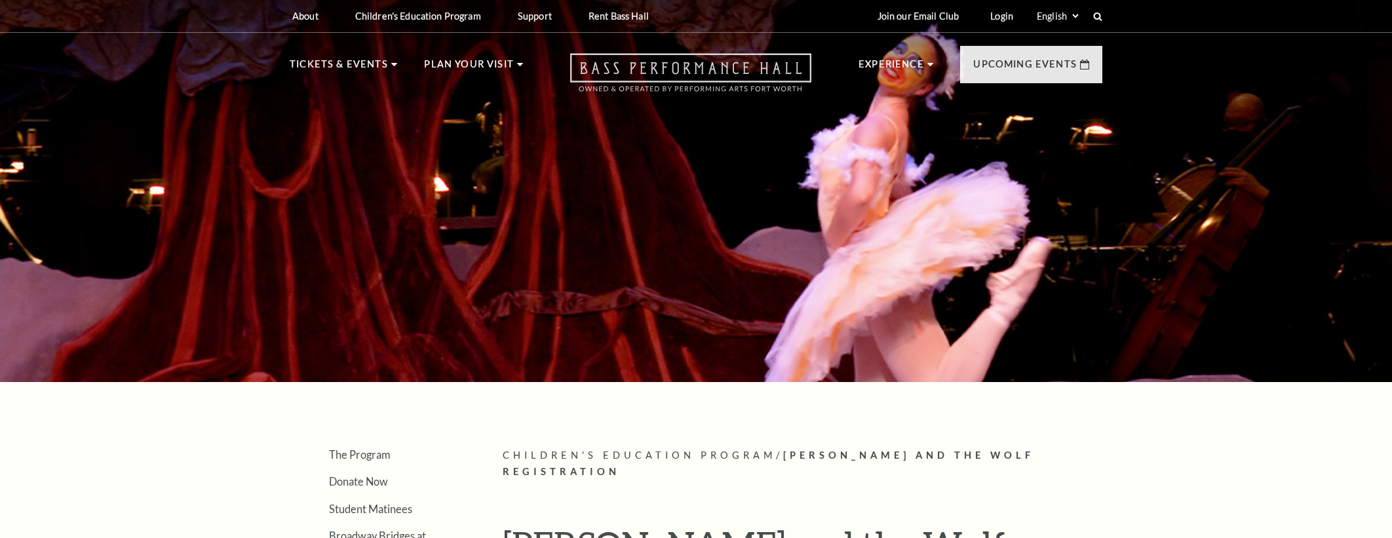
click at [690, 72] on icon at bounding box center [690, 72] width 241 height 39
